Goal: Task Accomplishment & Management: Manage account settings

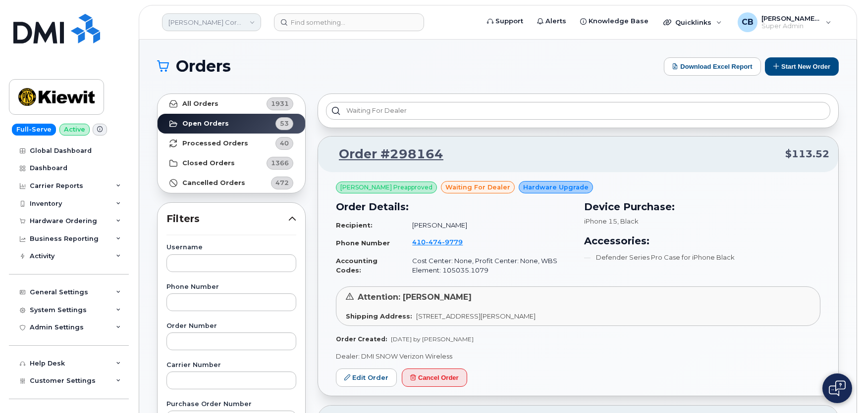
click at [181, 24] on link "Kiewit Corporation" at bounding box center [211, 22] width 99 height 18
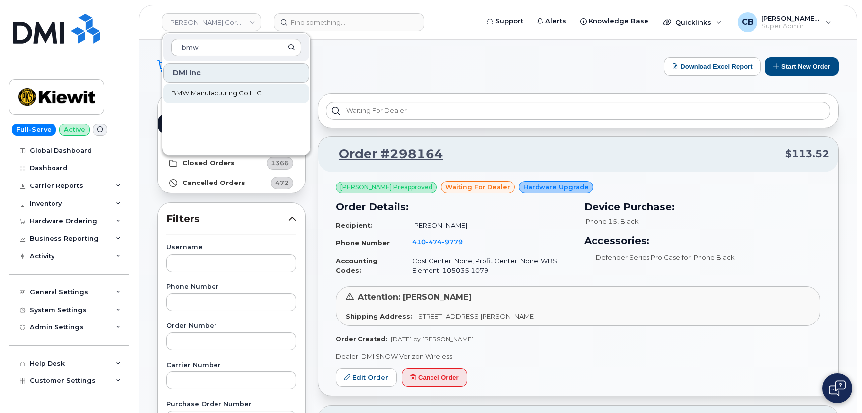
type input "bmw"
click at [188, 91] on span "BMW Manufacturing Co LLC" at bounding box center [216, 94] width 90 height 10
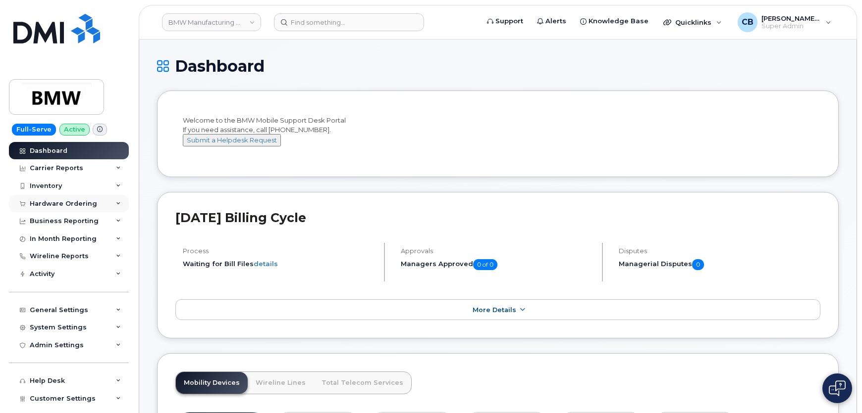
click at [55, 206] on div "Hardware Ordering" at bounding box center [63, 204] width 67 height 8
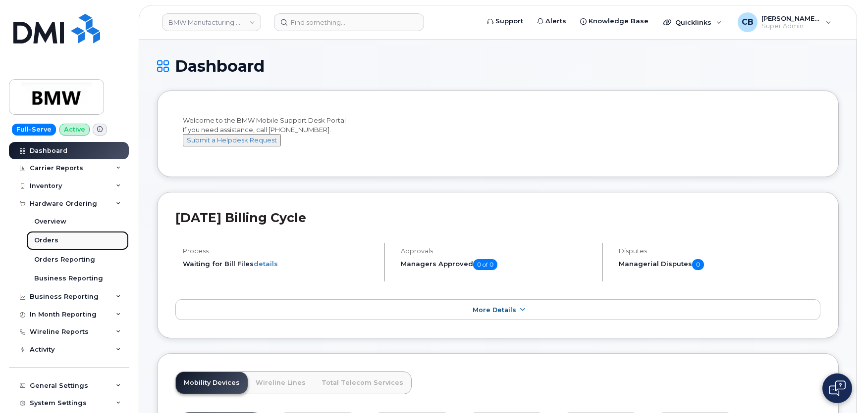
click at [50, 241] on div "Orders" at bounding box center [46, 240] width 24 height 9
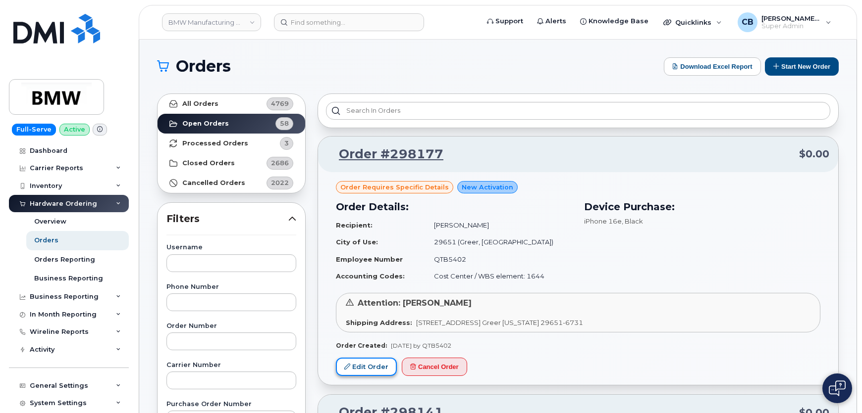
click at [363, 372] on link "Edit Order" at bounding box center [366, 367] width 61 height 18
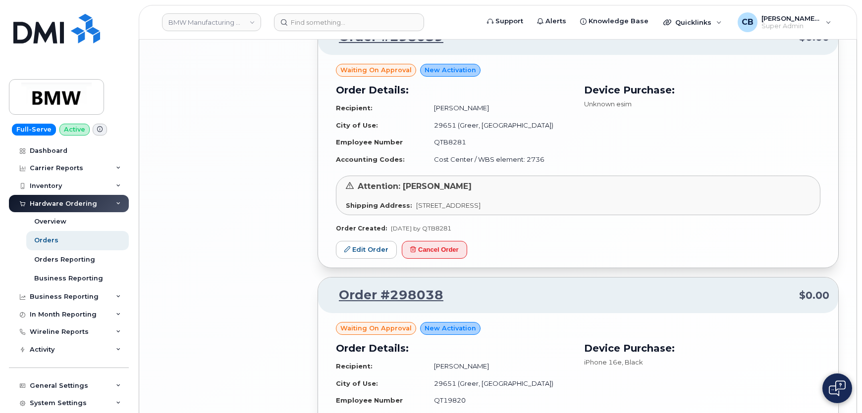
scroll to position [1963, 0]
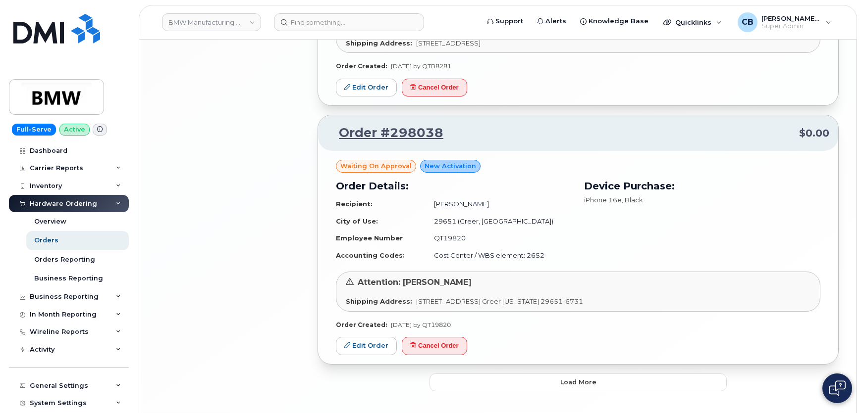
click at [593, 378] on span "Load more" at bounding box center [578, 382] width 36 height 9
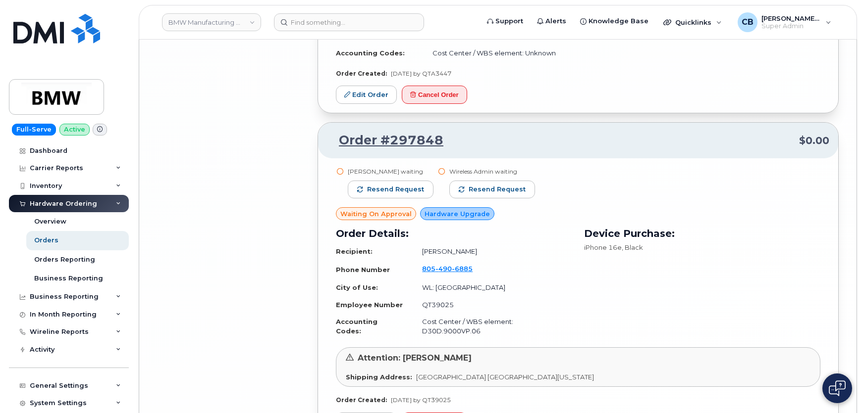
scroll to position [4036, 0]
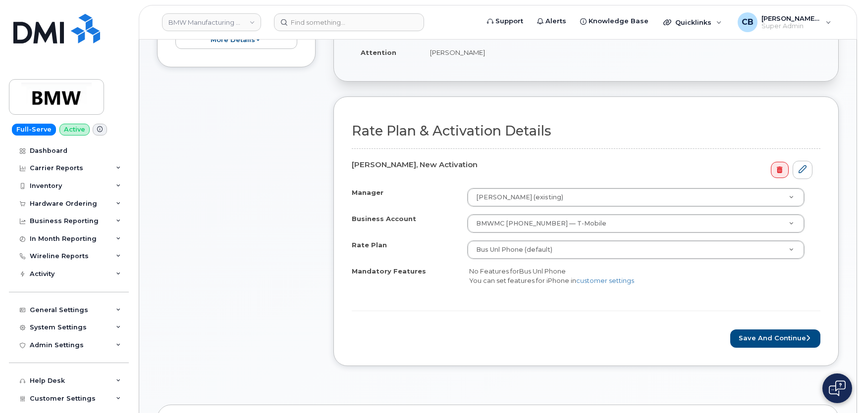
scroll to position [270, 0]
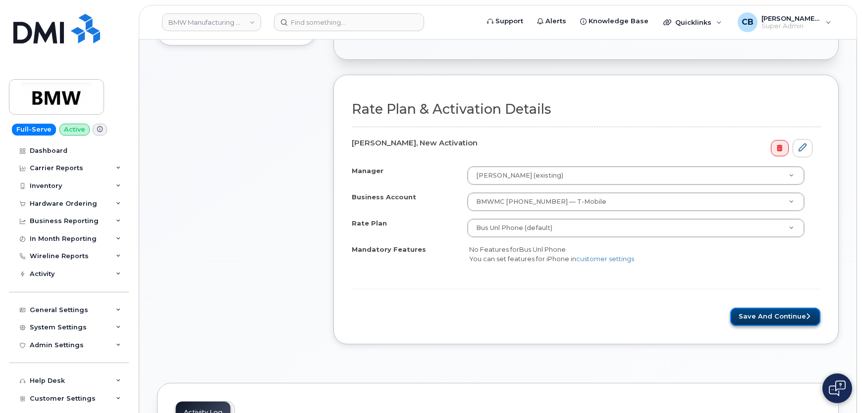
click at [764, 308] on button "Save and Continue" at bounding box center [775, 317] width 90 height 18
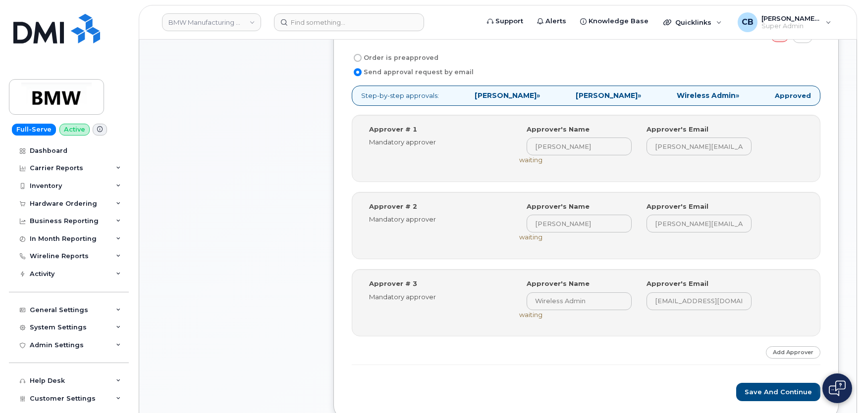
scroll to position [360, 0]
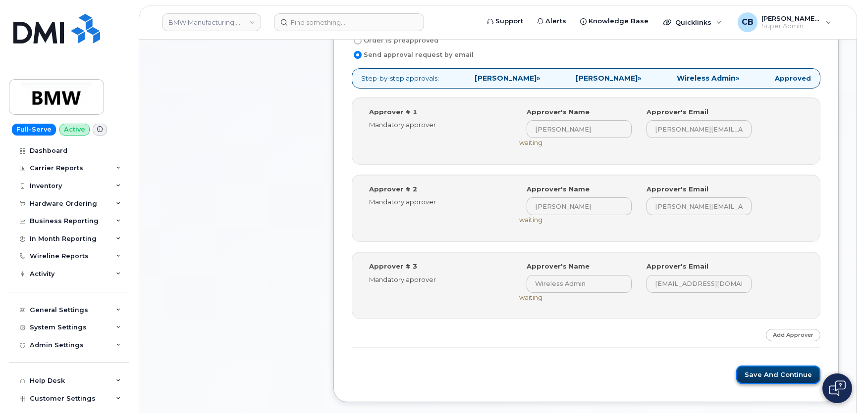
click at [763, 371] on button "Save and Continue" at bounding box center [778, 375] width 84 height 18
